Goal: Task Accomplishment & Management: Manage account settings

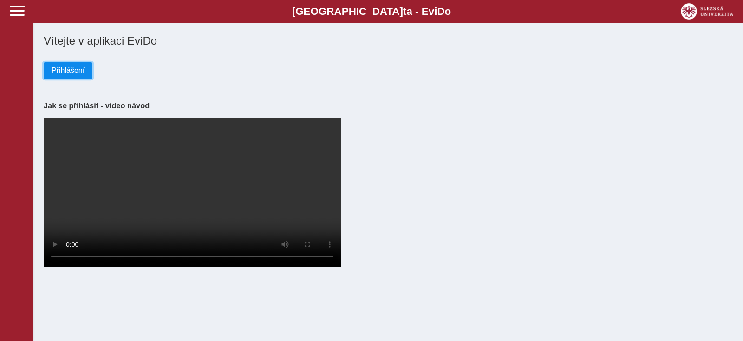
click at [75, 71] on span "Přihlášení" at bounding box center [68, 70] width 33 height 8
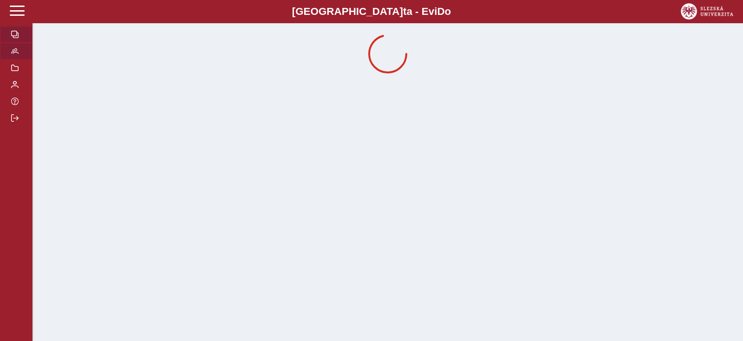
click at [15, 55] on span "button" at bounding box center [14, 50] width 7 height 7
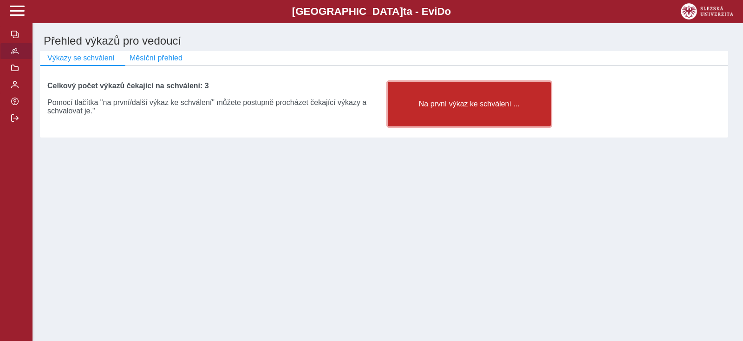
click at [424, 120] on button "Na první výkaz ke schválení ..." at bounding box center [469, 104] width 163 height 45
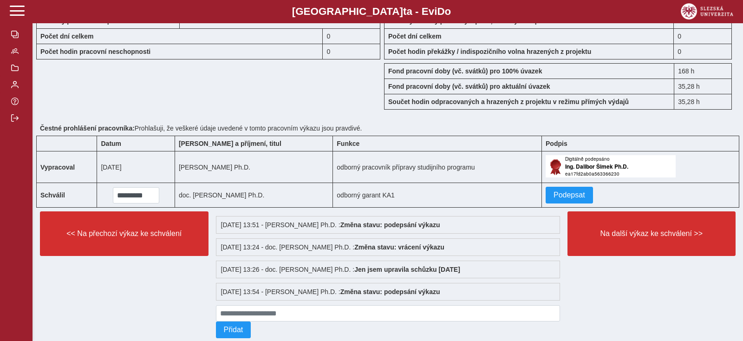
scroll to position [906, 0]
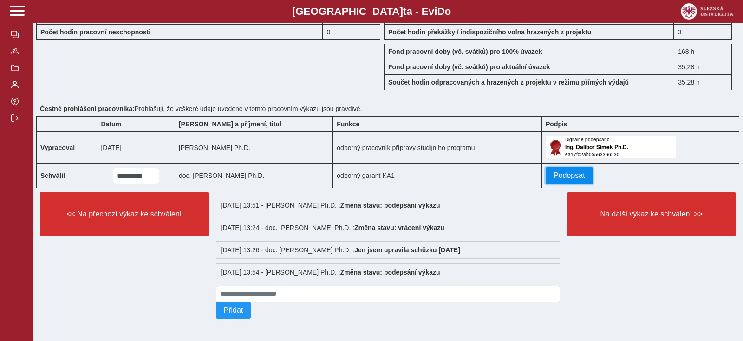
click at [583, 171] on span "Podepsat" at bounding box center [570, 175] width 32 height 8
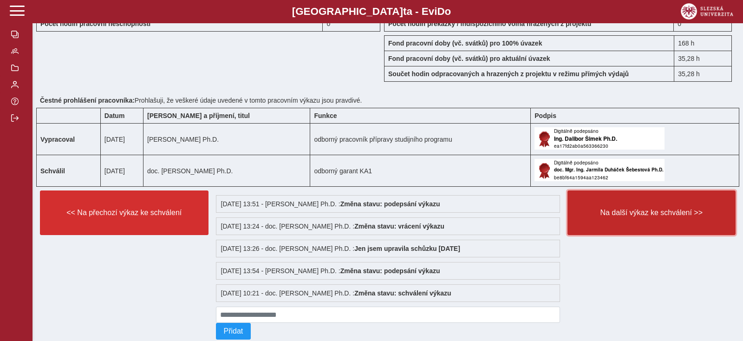
click at [623, 216] on span "Na další výkaz ke schválení >>" at bounding box center [652, 213] width 153 height 8
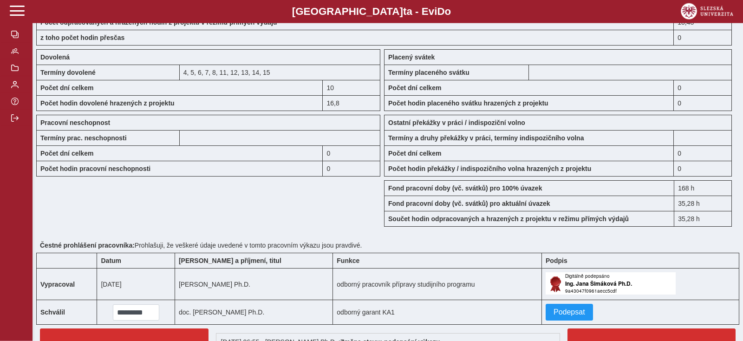
scroll to position [732, 0]
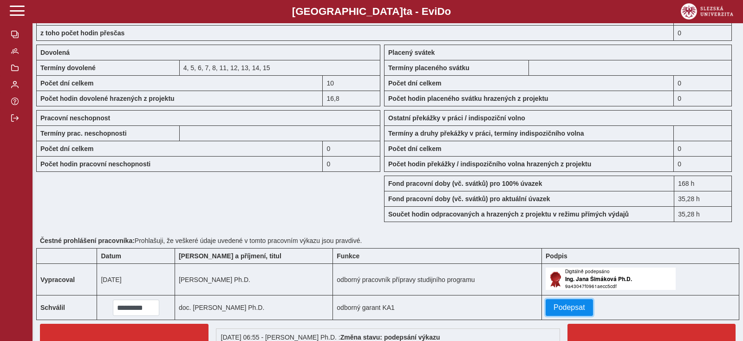
click at [581, 308] on span "Podepsat" at bounding box center [570, 307] width 32 height 8
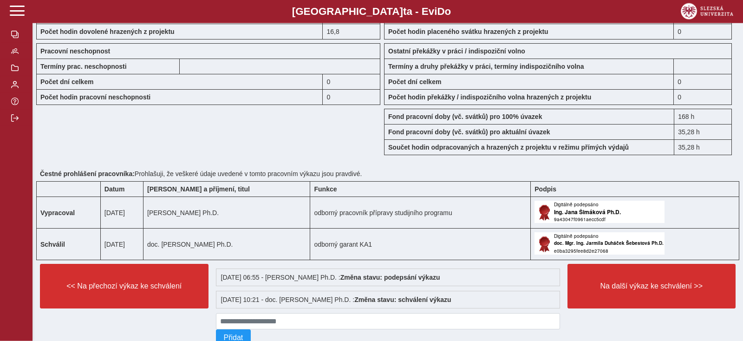
scroll to position [833, 0]
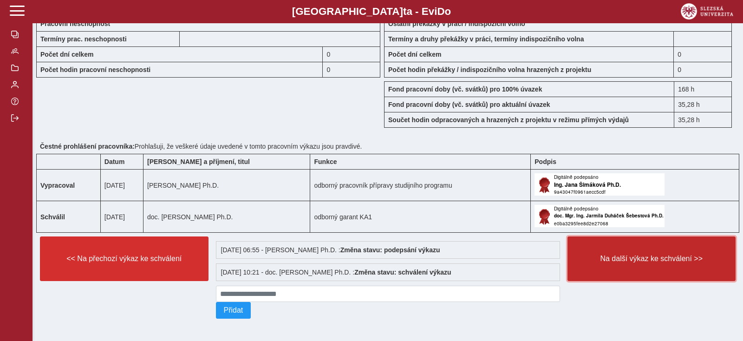
click at [659, 262] on button "Na další výkaz ke schválení >>" at bounding box center [652, 258] width 169 height 45
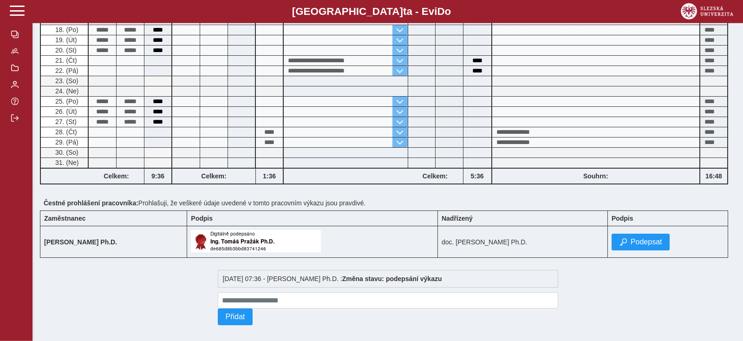
scroll to position [423, 0]
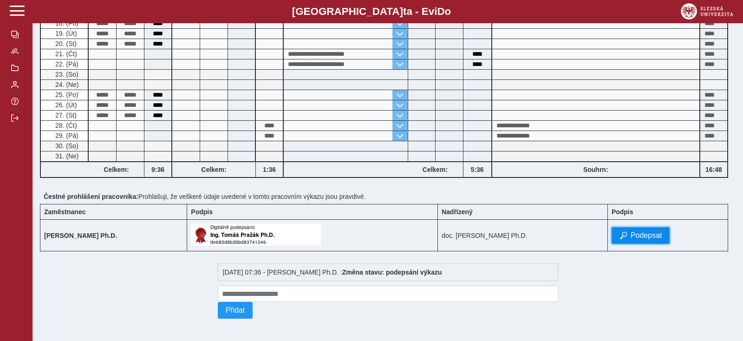
click at [662, 233] on span "Podepsat" at bounding box center [647, 235] width 32 height 8
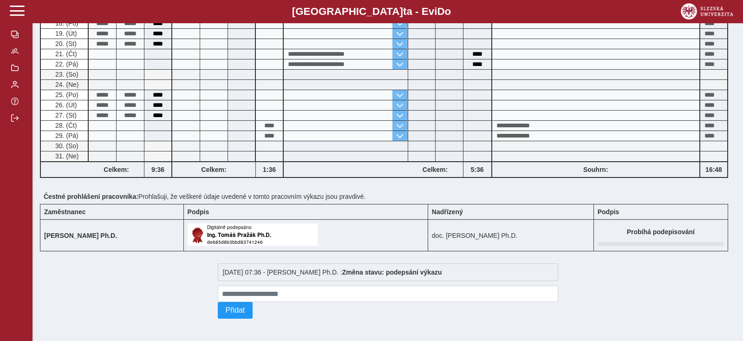
scroll to position [0, 0]
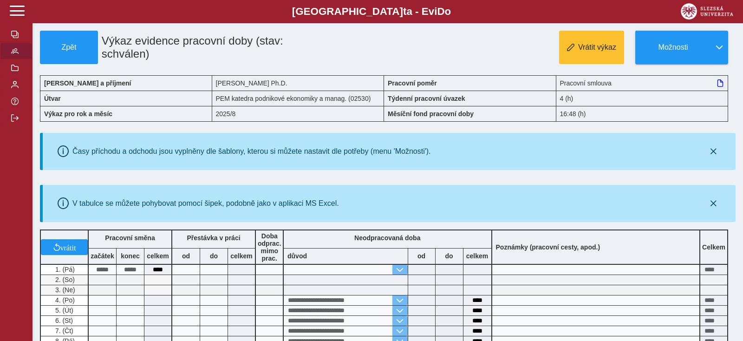
click at [18, 55] on span "button" at bounding box center [14, 50] width 7 height 7
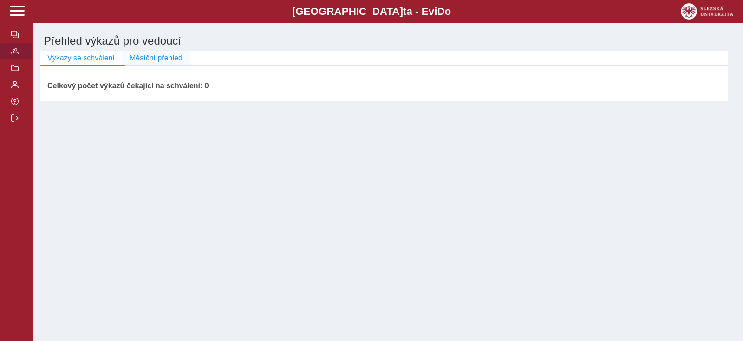
click at [144, 62] on span "Měsíční přehled" at bounding box center [156, 58] width 53 height 8
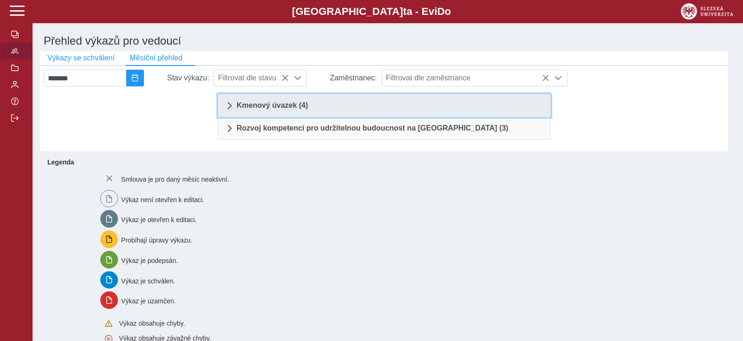
click at [274, 109] on span "Kmenový úvazek (4)" at bounding box center [273, 105] width 72 height 7
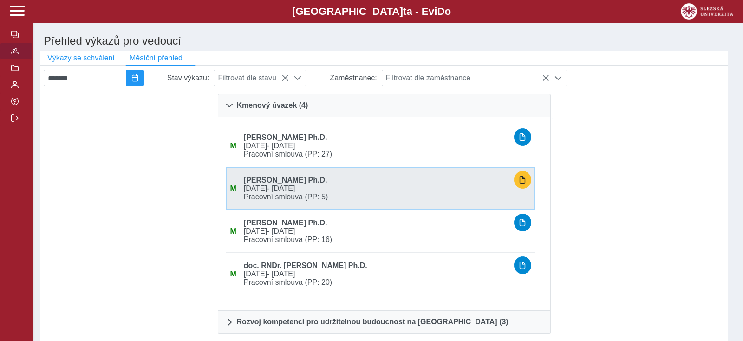
click at [280, 192] on span "01.09.2023 - 30.11.2026" at bounding box center [375, 188] width 270 height 8
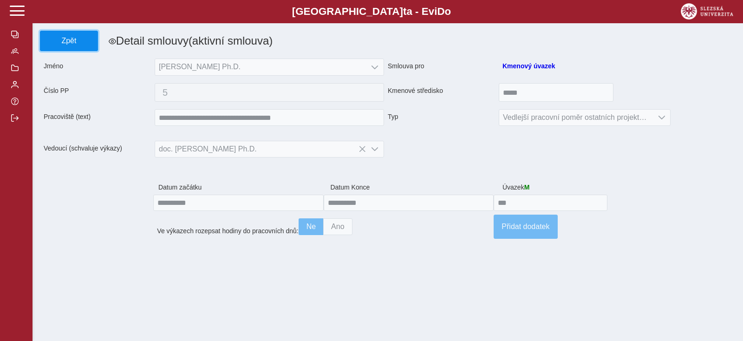
click at [59, 39] on span "Zpět" at bounding box center [69, 41] width 50 height 8
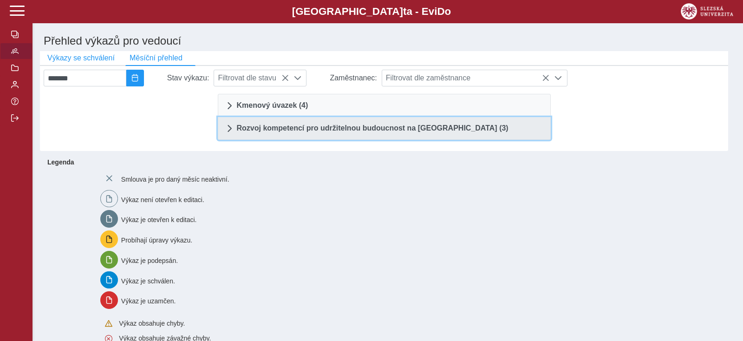
click at [310, 127] on span "Rozvoj kompetencí pro udržitelnou budoucnost na Slezské univerzitě v Opavě (3)" at bounding box center [373, 127] width 272 height 7
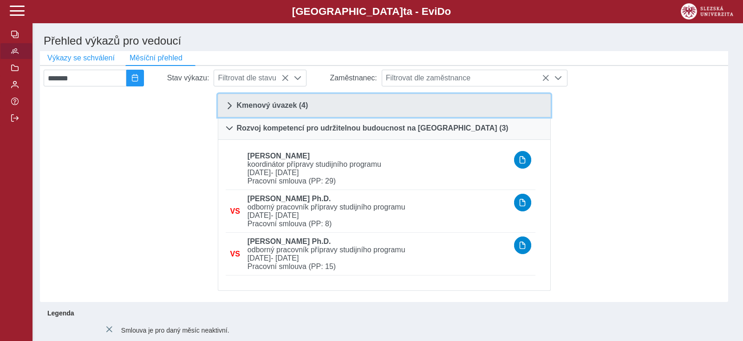
click at [282, 109] on span "Kmenový úvazek (4)" at bounding box center [273, 105] width 72 height 7
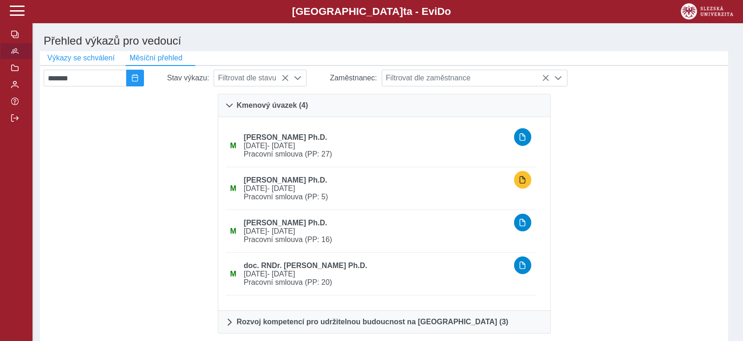
click at [24, 59] on button "button" at bounding box center [16, 51] width 33 height 17
click at [147, 59] on span "Měsíční přehled" at bounding box center [156, 58] width 53 height 8
click at [99, 52] on button "Výkazy se schválení" at bounding box center [81, 58] width 82 height 14
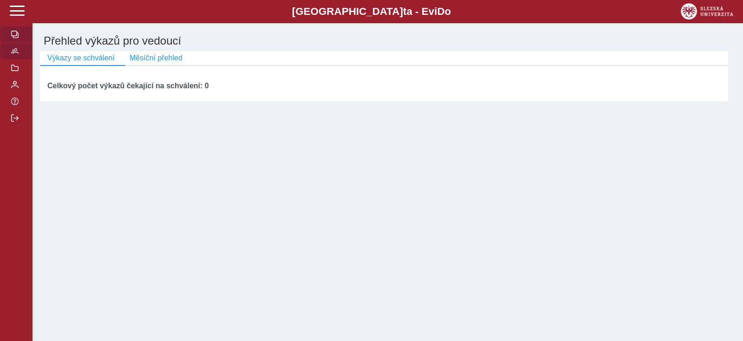
click at [14, 38] on span "button" at bounding box center [14, 34] width 7 height 7
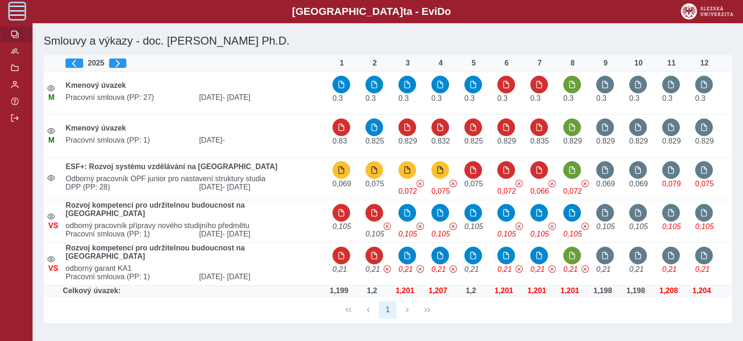
click at [20, 17] on span at bounding box center [17, 10] width 15 height 15
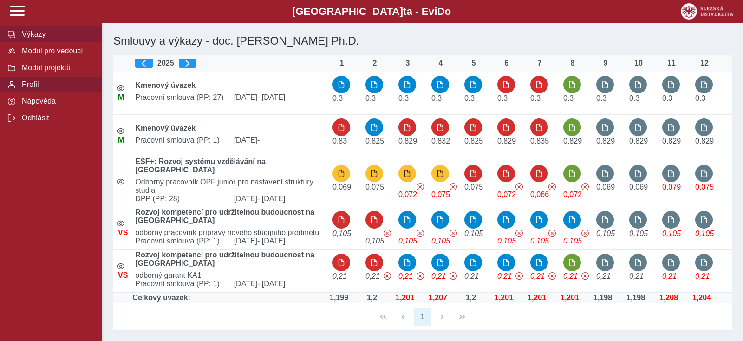
click at [26, 89] on span "Profil" at bounding box center [56, 84] width 75 height 8
